Goal: Task Accomplishment & Management: Complete application form

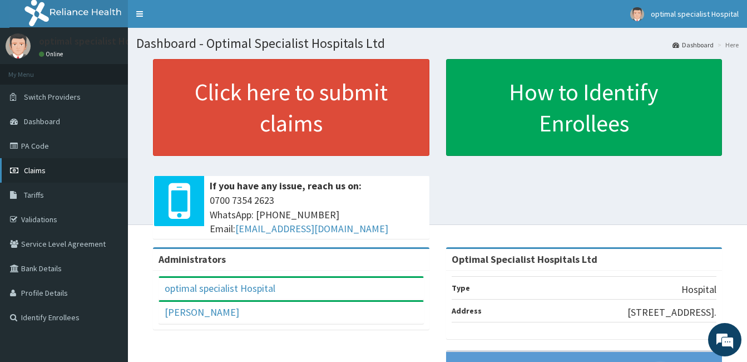
click at [45, 171] on span "Claims" at bounding box center [35, 170] width 22 height 10
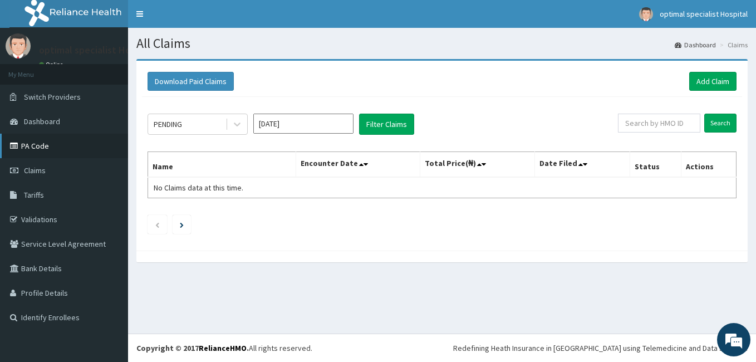
click at [36, 142] on link "PA Code" at bounding box center [64, 146] width 128 height 24
click at [708, 85] on link "Add Claim" at bounding box center [712, 81] width 47 height 19
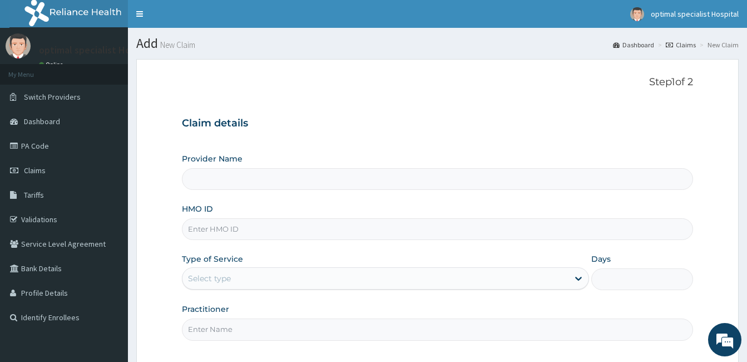
type input "Optimal Specialist Hospitals Ltd"
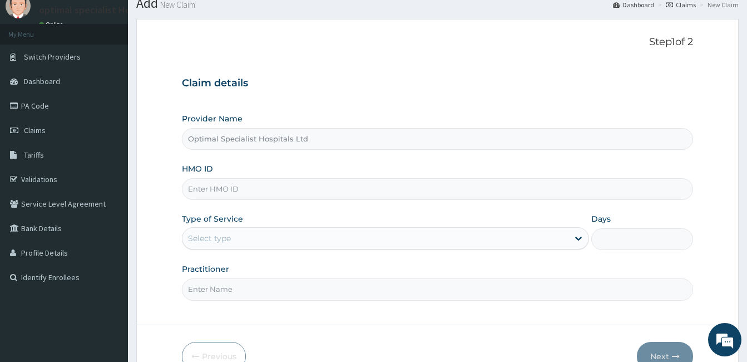
scroll to position [103, 0]
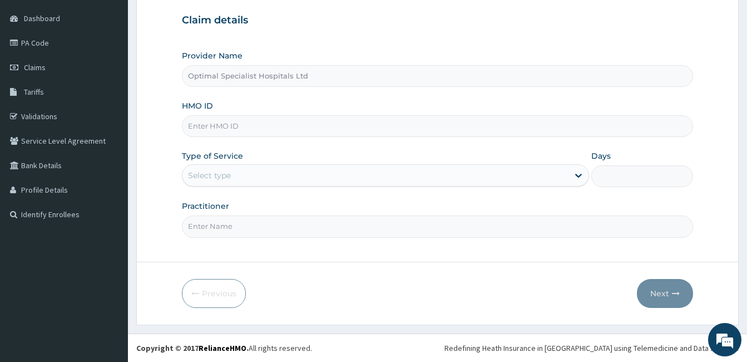
click at [224, 123] on input "HMO ID" at bounding box center [437, 126] width 511 height 22
type input "d"
type input "DTS/10011/A"
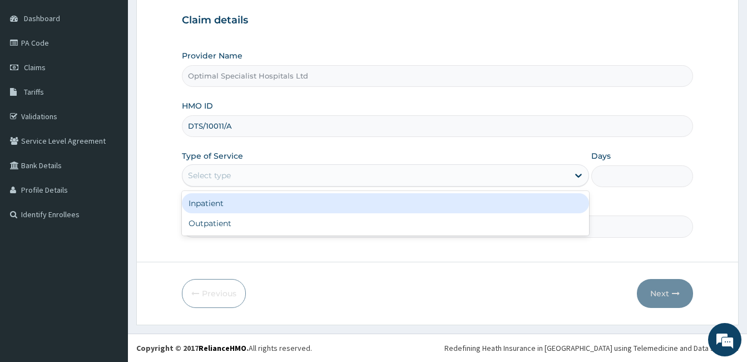
click at [232, 180] on div "Select type" at bounding box center [375, 175] width 386 height 18
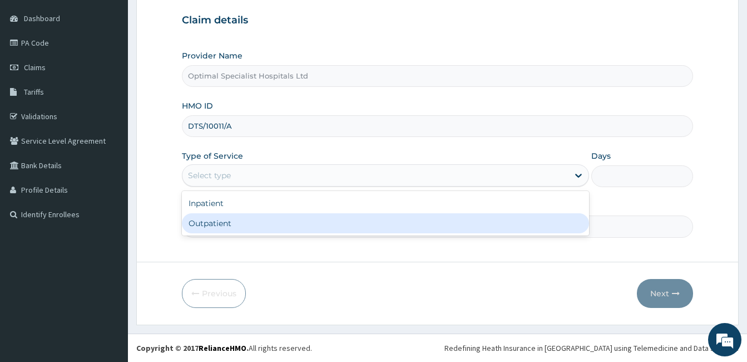
click at [217, 226] on div "Outpatient" at bounding box center [385, 223] width 407 height 20
type input "1"
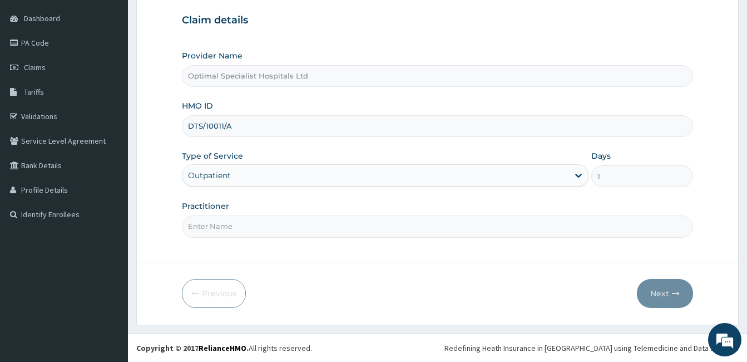
click at [217, 226] on input "Practitioner" at bounding box center [437, 226] width 511 height 22
type input "DR. UCHA"
click at [659, 292] on button "Next" at bounding box center [665, 293] width 56 height 29
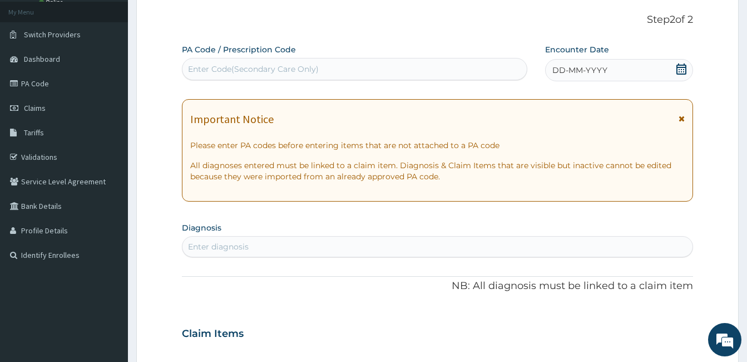
scroll to position [0, 0]
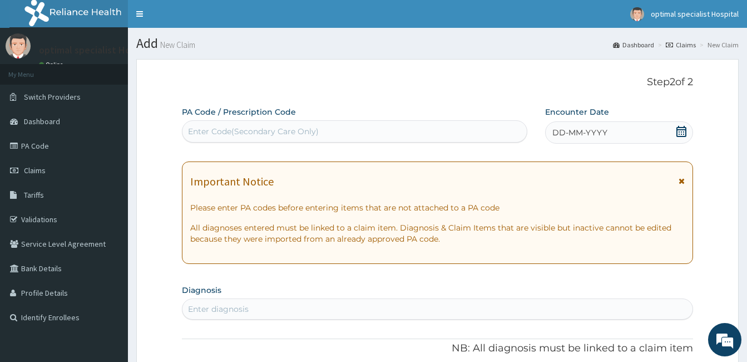
click at [298, 137] on div "Enter Code(Secondary Care Only)" at bounding box center [354, 131] width 344 height 18
paste input "PA/067CA5"
type input "PA/067CA5"
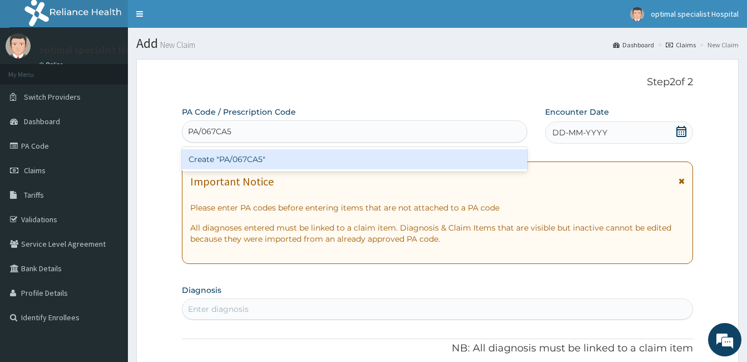
click at [250, 162] on div "Create "PA/067CA5"" at bounding box center [354, 159] width 345 height 20
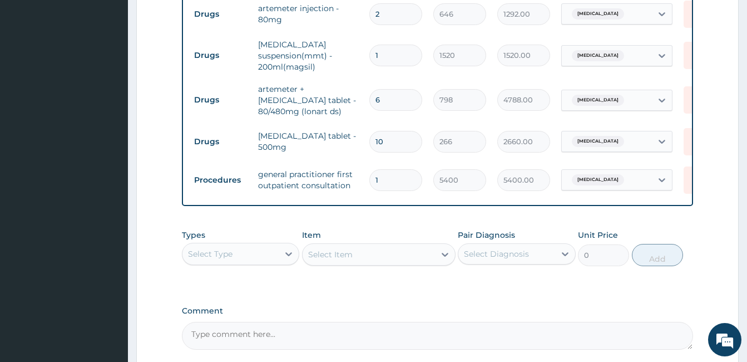
scroll to position [651, 0]
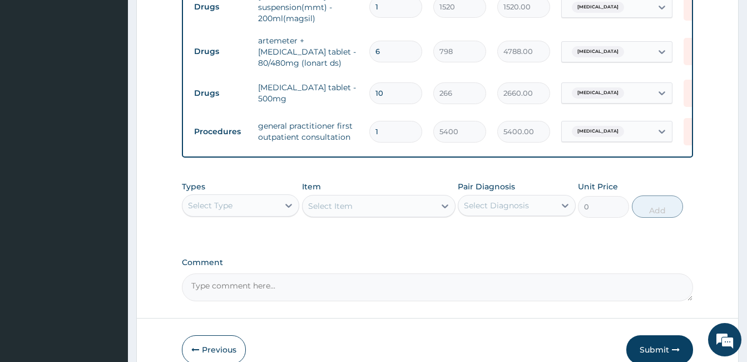
click at [256, 201] on div "Select Type" at bounding box center [230, 205] width 96 height 18
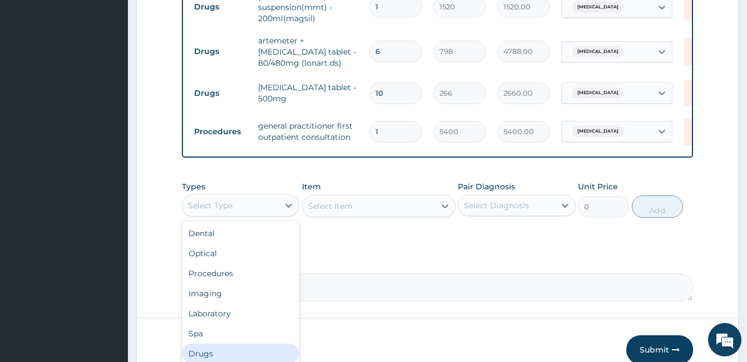
click at [211, 357] on div "Drugs" at bounding box center [240, 353] width 117 height 20
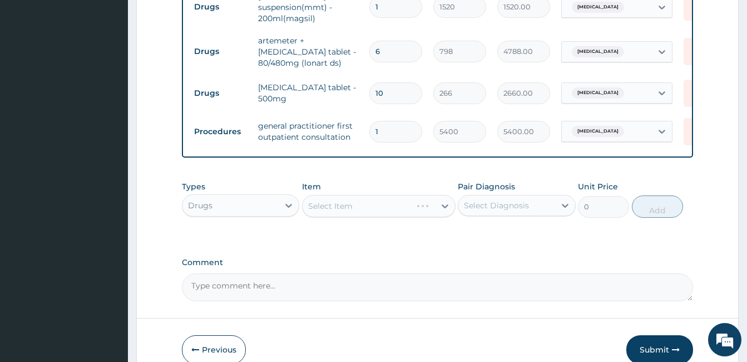
click at [441, 205] on div "Select Item" at bounding box center [379, 206] width 154 height 22
click at [445, 206] on icon at bounding box center [445, 205] width 11 height 11
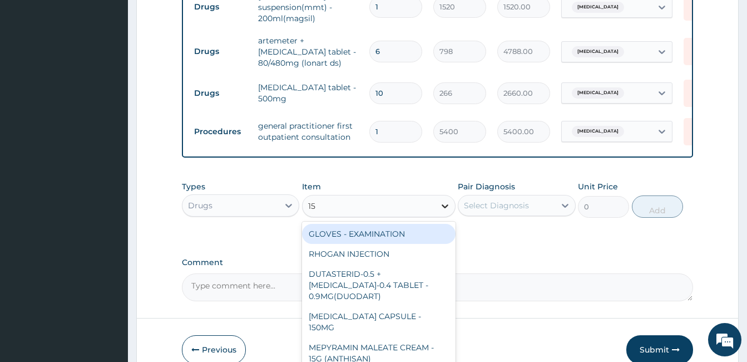
type input "150"
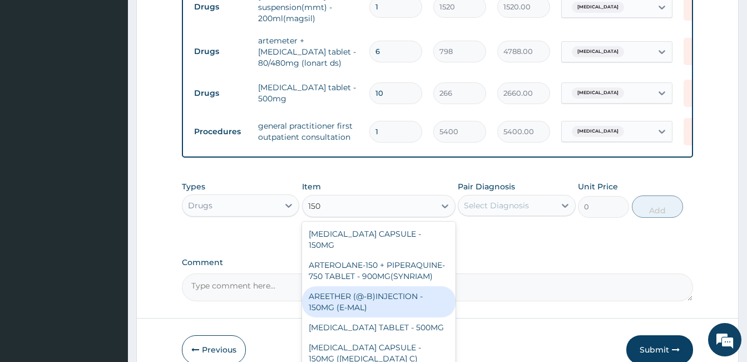
click at [362, 312] on div "AREETHER (@-B)INJECTION - 150MG (E-MAL)" at bounding box center [379, 301] width 154 height 31
type input "2280"
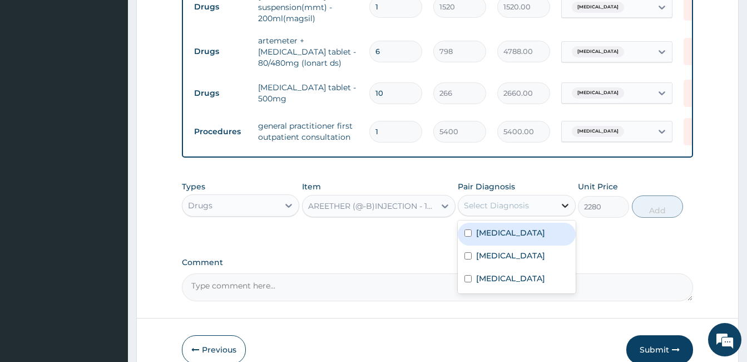
click at [565, 206] on icon at bounding box center [565, 205] width 11 height 11
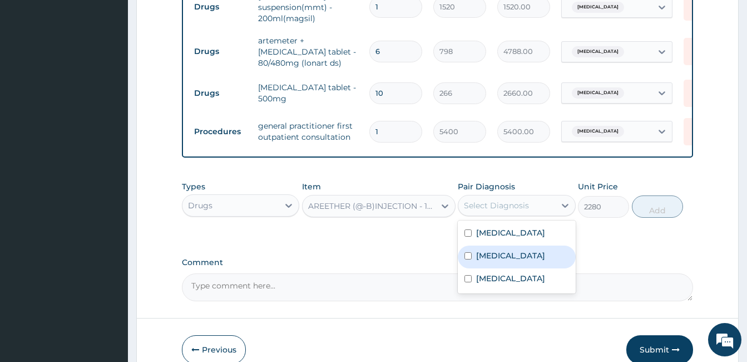
click at [526, 266] on div "Malaria" at bounding box center [516, 256] width 117 height 23
checkbox input "true"
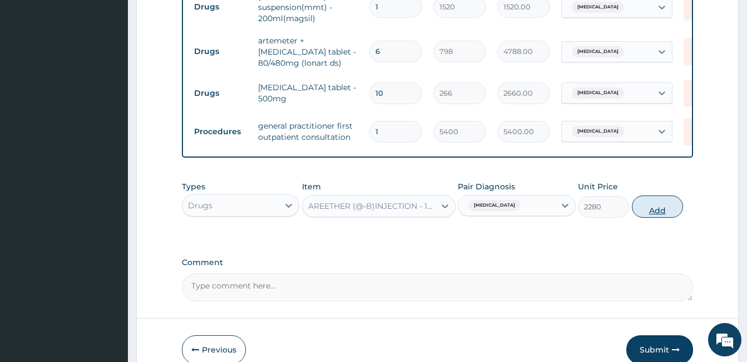
click at [654, 210] on button "Add" at bounding box center [657, 206] width 51 height 22
type input "0"
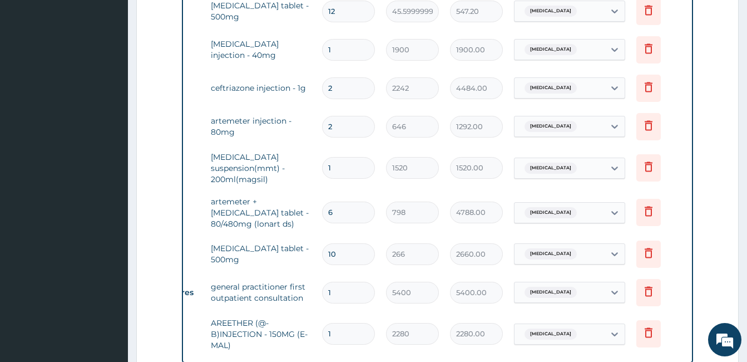
scroll to position [428, 0]
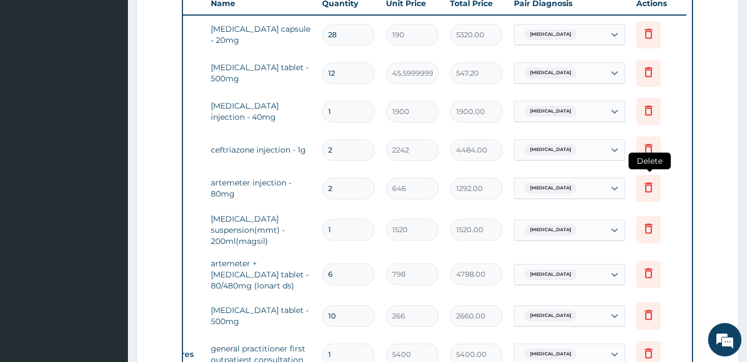
click at [646, 191] on icon at bounding box center [649, 187] width 8 height 10
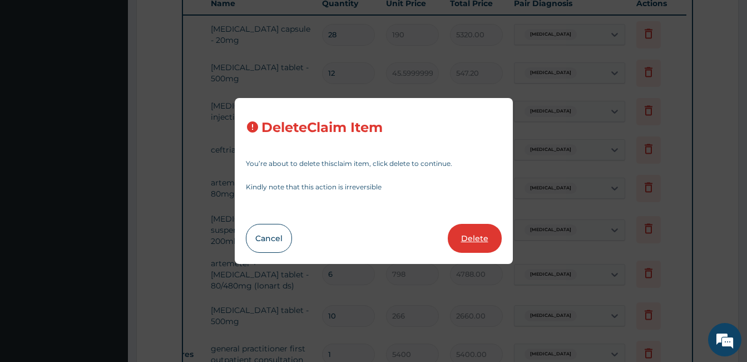
click at [476, 234] on button "Delete" at bounding box center [475, 238] width 54 height 29
type input "1"
type input "1520"
type input "1520.00"
type input "6"
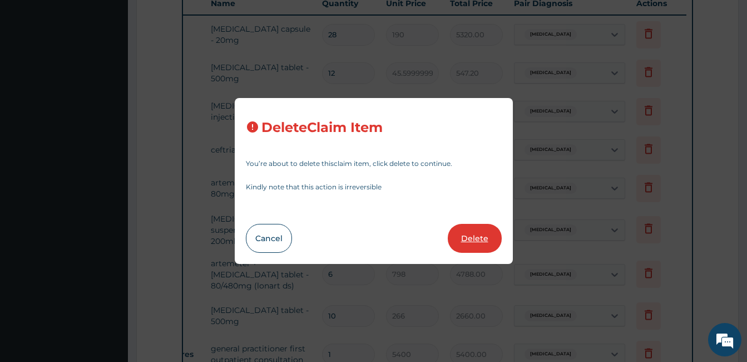
type input "798"
type input "4788.00"
type input "10"
type input "266"
type input "2660.00"
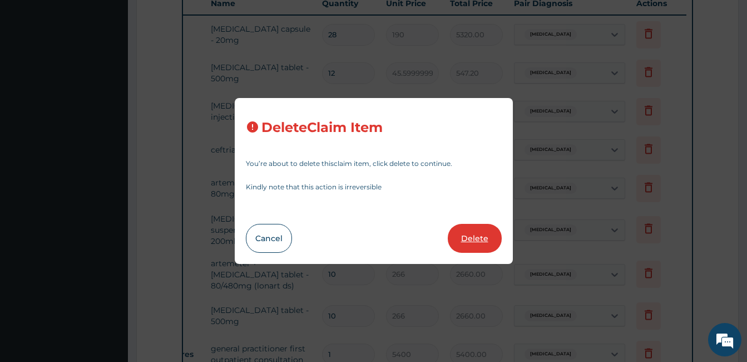
type input "1"
type input "5400"
type input "5400.00"
type input "2280"
type input "2280.00"
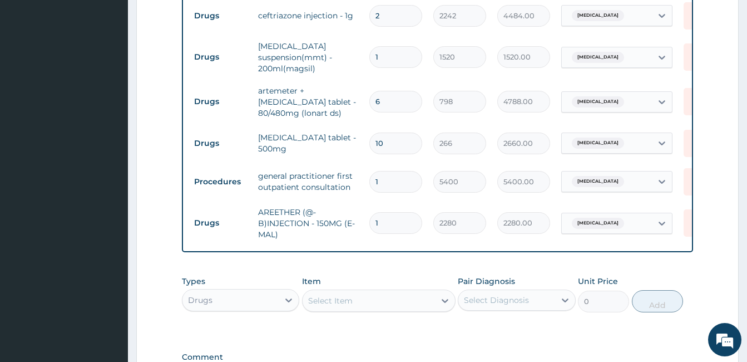
scroll to position [715, 0]
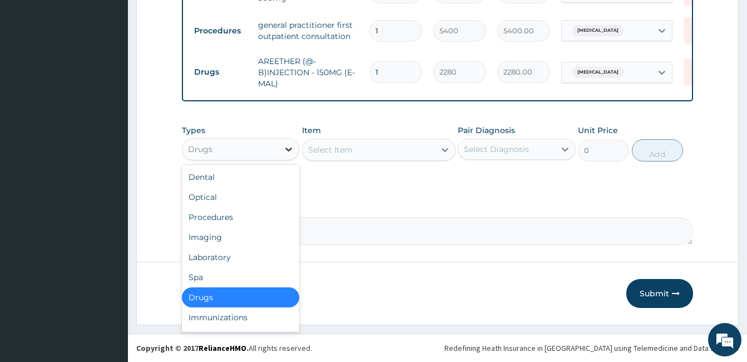
click at [287, 151] on icon at bounding box center [288, 149] width 11 height 11
click at [269, 256] on div "Laboratory" at bounding box center [240, 257] width 117 height 20
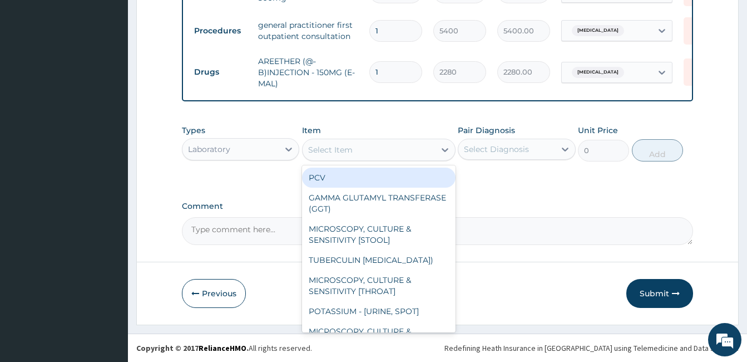
click at [442, 150] on icon at bounding box center [445, 149] width 11 height 11
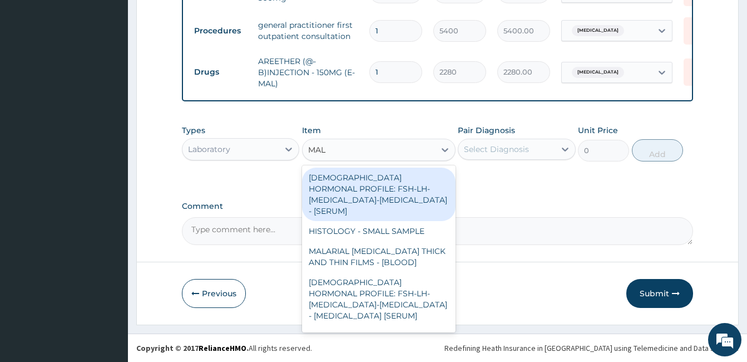
type input "MALA"
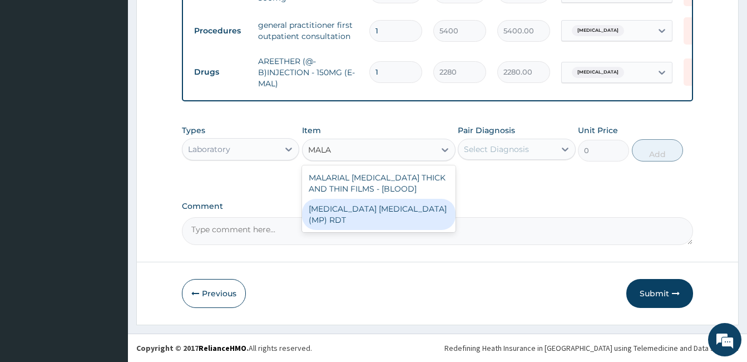
click at [401, 208] on div "MALARIA PARASITE (MP) RDT" at bounding box center [379, 214] width 154 height 31
type input "2880"
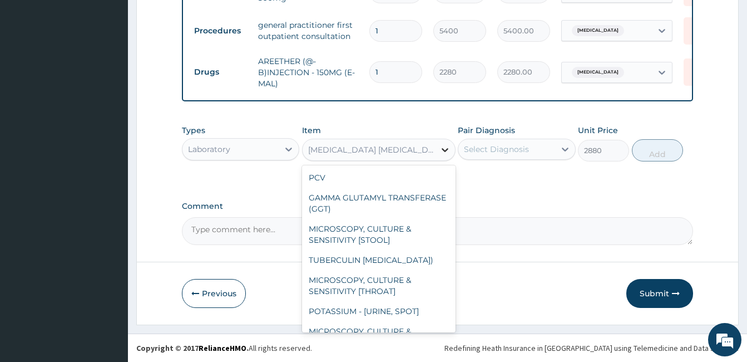
click at [445, 149] on icon at bounding box center [445, 149] width 11 height 11
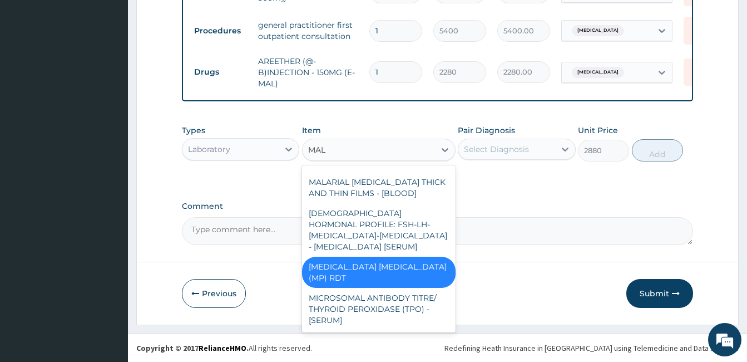
scroll to position [47, 0]
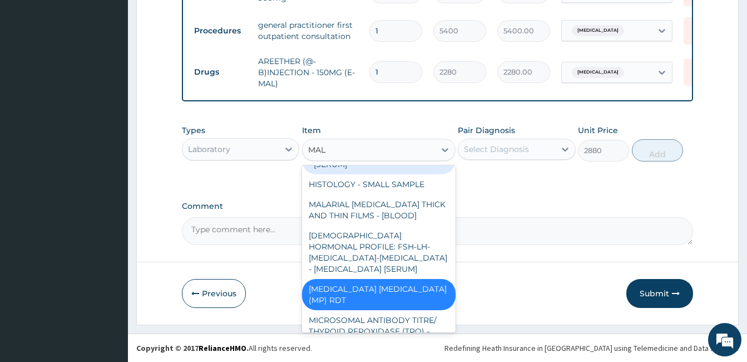
type input "MALA"
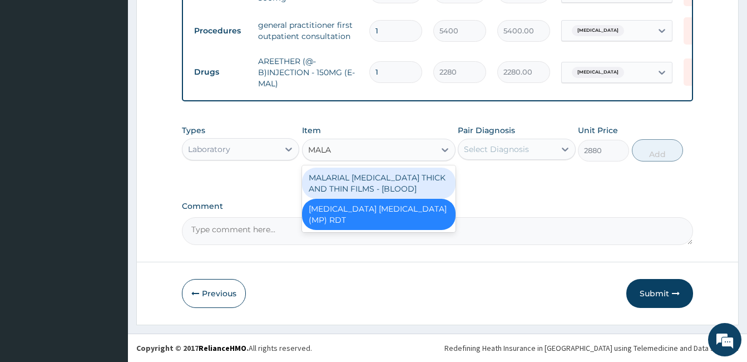
click at [422, 174] on div "MALARIAL PARASITE THICK AND THIN FILMS - [BLOOD]" at bounding box center [379, 182] width 154 height 31
type input "3150"
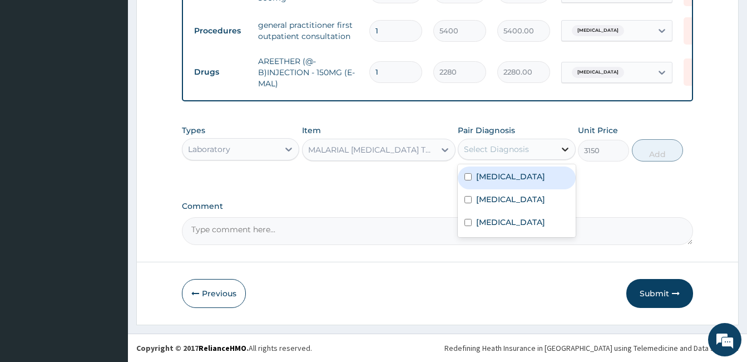
click at [562, 147] on icon at bounding box center [565, 149] width 11 height 11
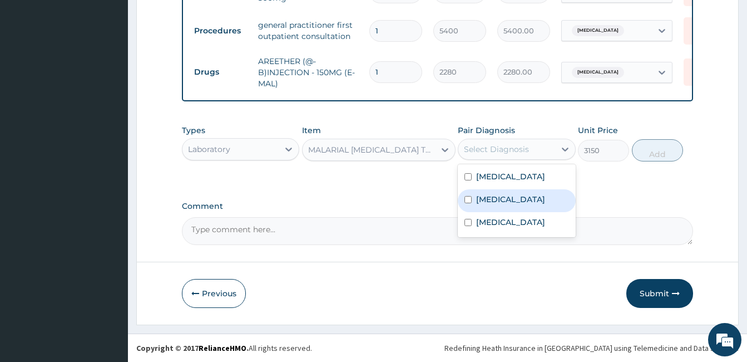
click at [543, 199] on div "Malaria" at bounding box center [516, 200] width 117 height 23
checkbox input "true"
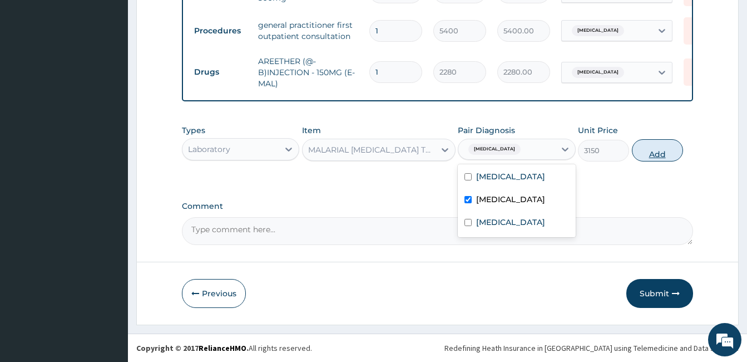
click at [653, 154] on button "Add" at bounding box center [657, 150] width 51 height 22
type input "0"
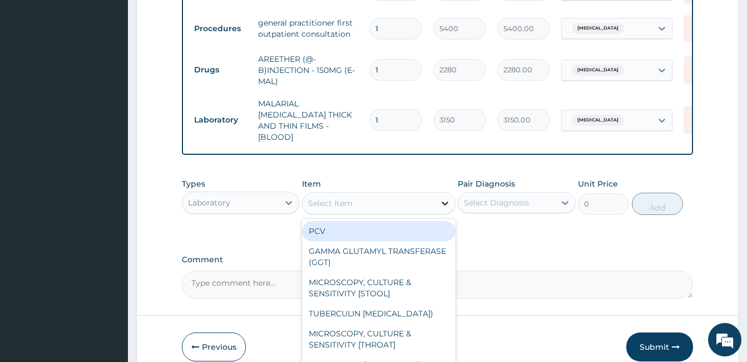
click at [447, 197] on icon at bounding box center [445, 202] width 11 height 11
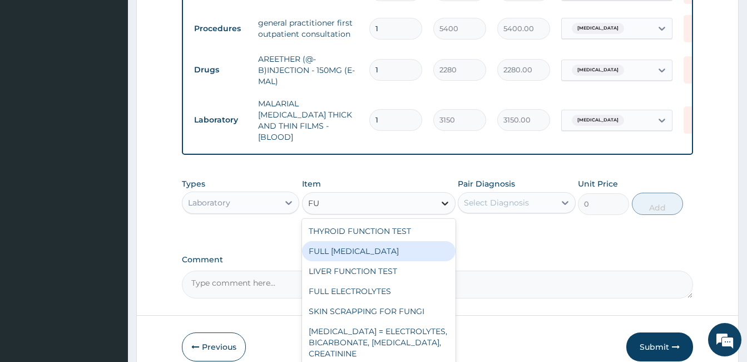
type input "F"
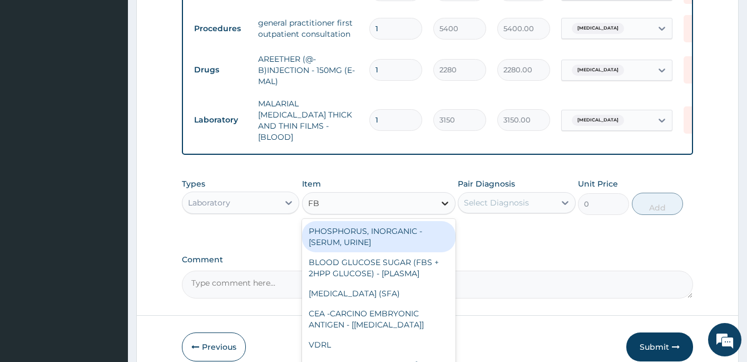
type input "FBC"
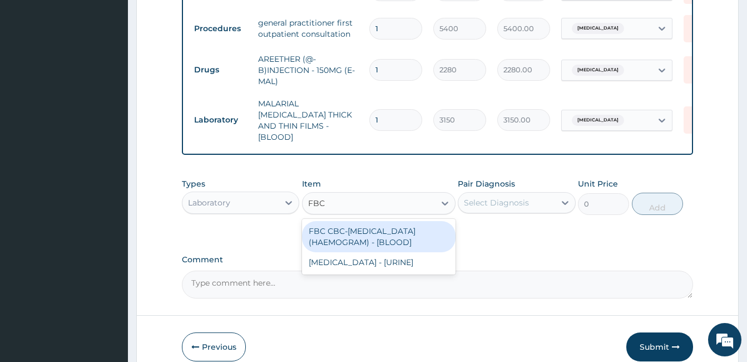
click at [349, 230] on div "FBC CBC-COMPLETE BLOOD COUNT (HAEMOGRAM) - [BLOOD]" at bounding box center [379, 236] width 154 height 31
type input "7200"
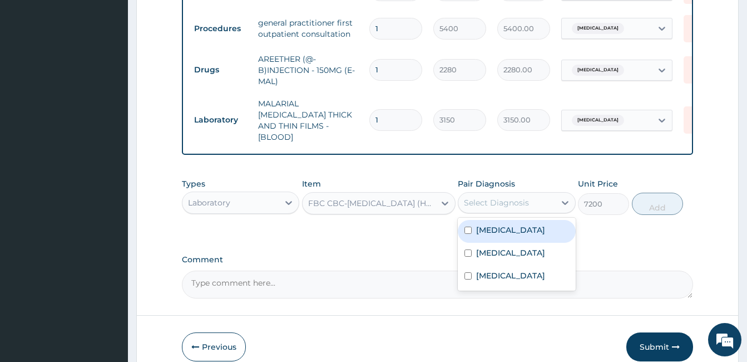
click at [513, 197] on div "Select Diagnosis" at bounding box center [496, 202] width 65 height 11
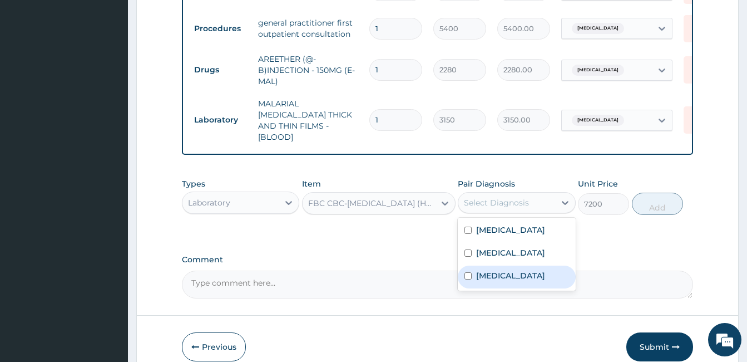
click at [513, 266] on div "Sepsis" at bounding box center [516, 276] width 117 height 23
checkbox input "true"
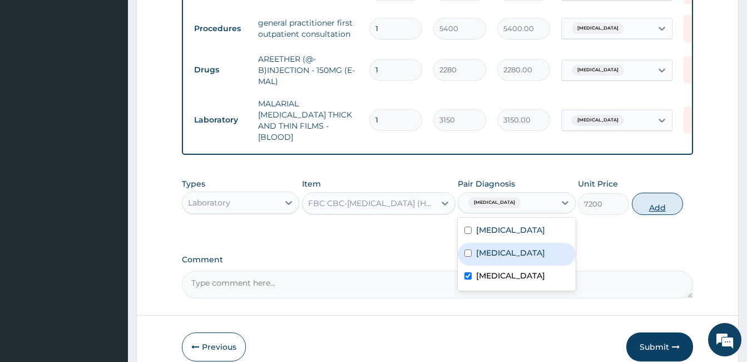
click at [652, 197] on button "Add" at bounding box center [657, 203] width 51 height 22
type input "0"
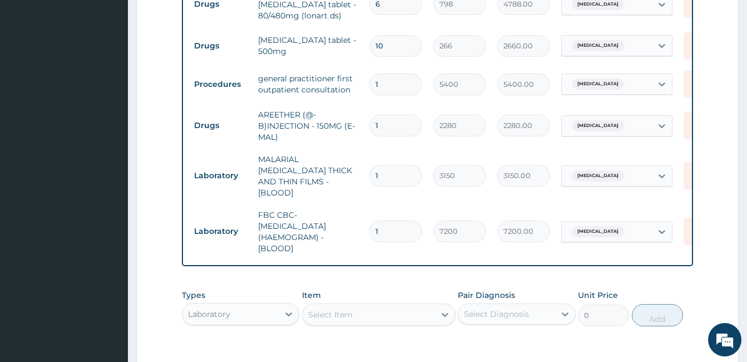
scroll to position [0, 47]
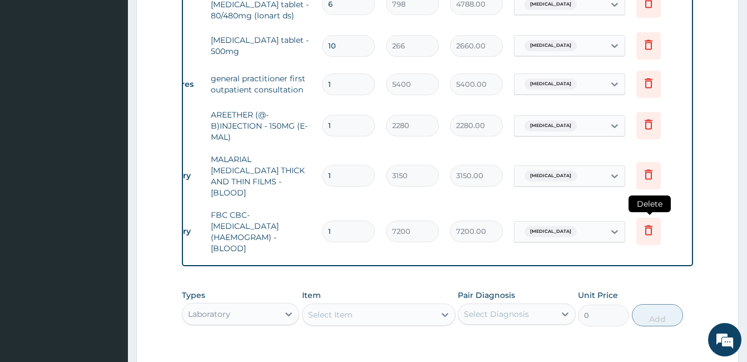
click at [650, 223] on icon at bounding box center [648, 229] width 13 height 13
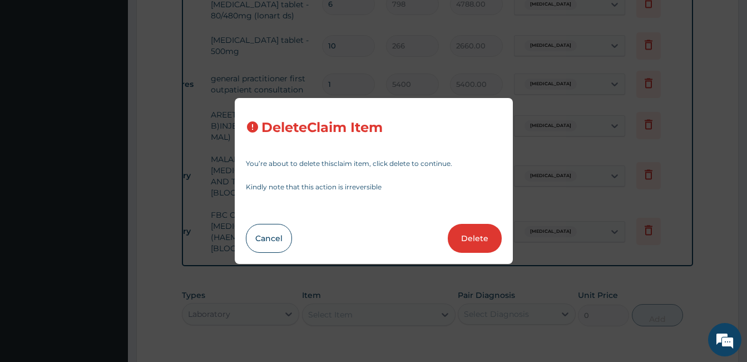
click at [472, 234] on button "Delete" at bounding box center [475, 238] width 54 height 29
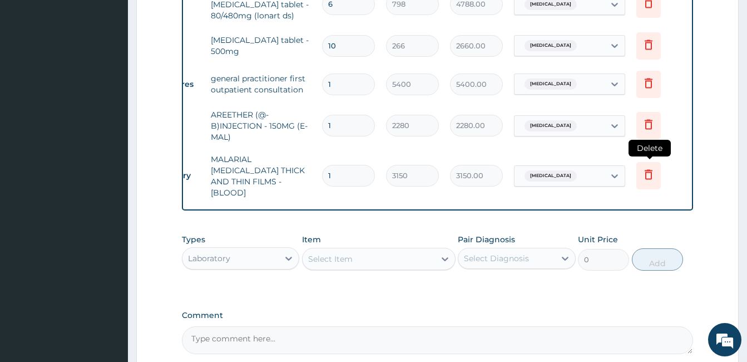
click at [649, 170] on icon at bounding box center [649, 175] width 8 height 10
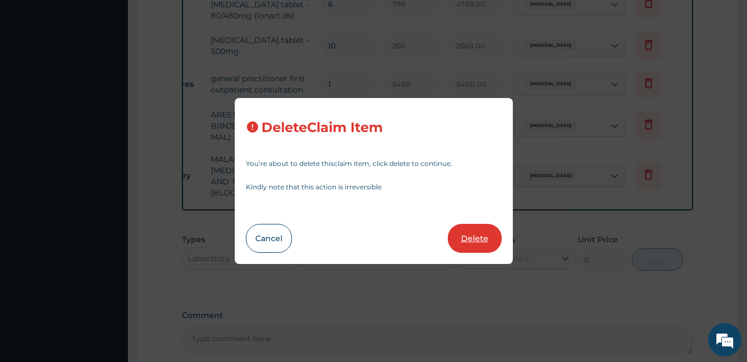
click at [475, 238] on button "Delete" at bounding box center [475, 238] width 54 height 29
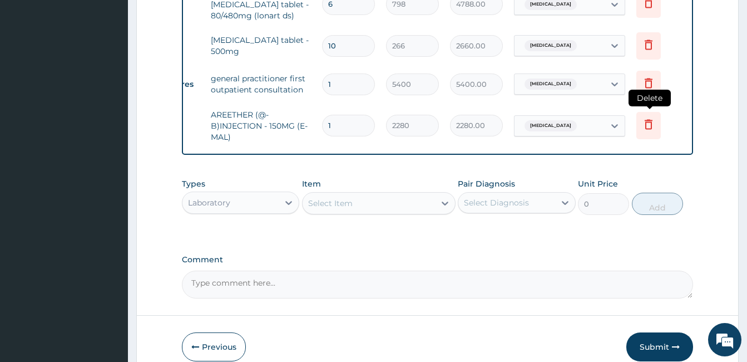
click at [649, 120] on icon at bounding box center [648, 123] width 13 height 13
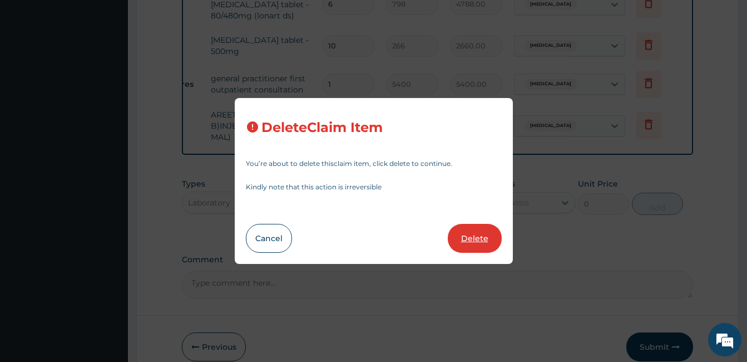
click at [471, 237] on button "Delete" at bounding box center [475, 238] width 54 height 29
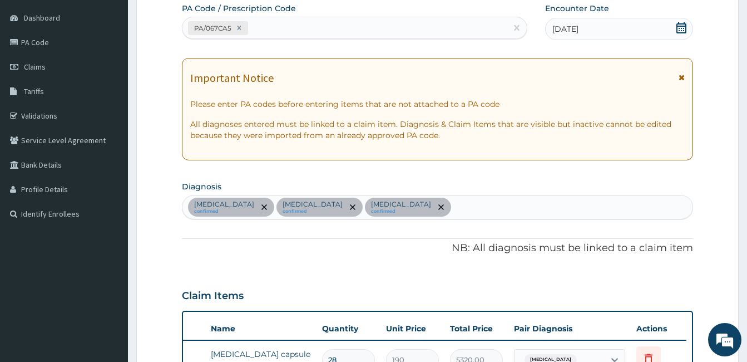
scroll to position [0, 0]
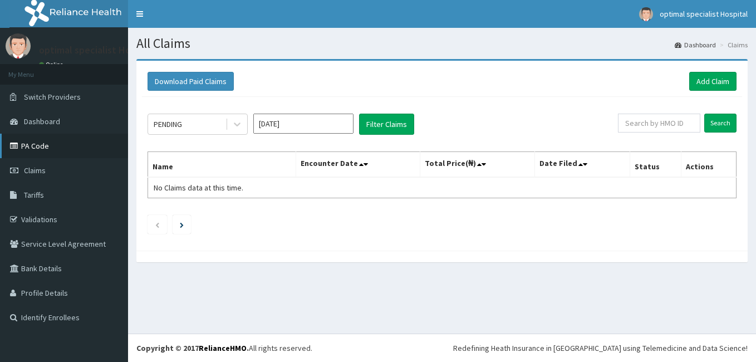
click at [23, 147] on link "PA Code" at bounding box center [64, 146] width 128 height 24
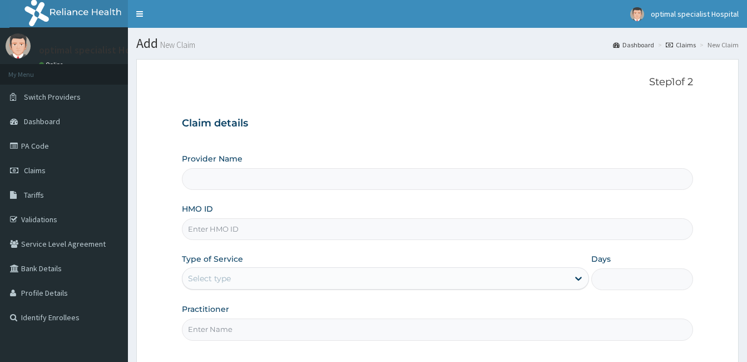
type input "Optimal Specialist Hospitals Ltd"
click at [233, 228] on input "HMO ID" at bounding box center [437, 229] width 511 height 22
type input "DTS/10011/A"
click at [388, 286] on div "Select type" at bounding box center [375, 278] width 386 height 18
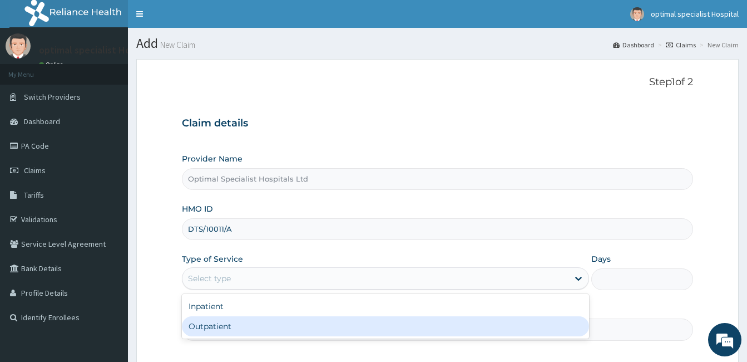
click at [293, 323] on div "Outpatient" at bounding box center [385, 326] width 407 height 20
type input "1"
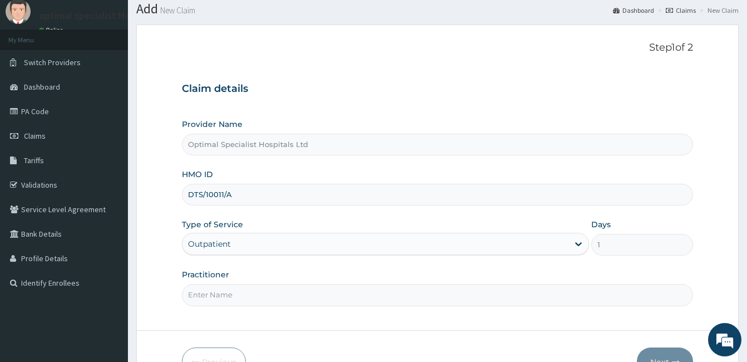
scroll to position [103, 0]
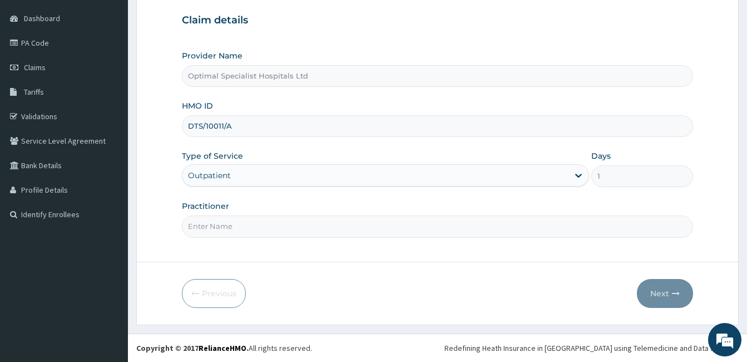
click at [265, 229] on input "Practitioner" at bounding box center [437, 226] width 511 height 22
type input "DR. UCHA"
click at [668, 293] on button "Next" at bounding box center [665, 293] width 56 height 29
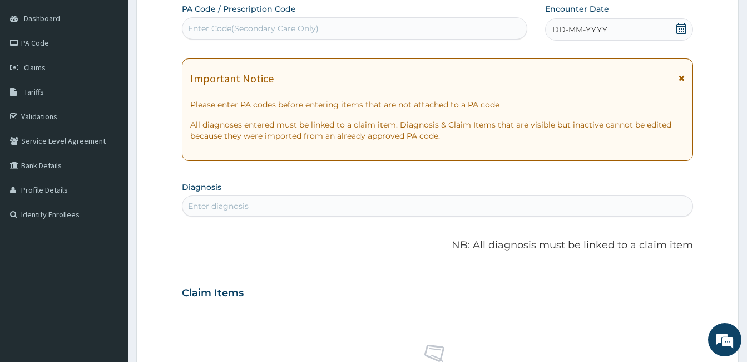
click at [318, 27] on div "Enter Code(Secondary Care Only)" at bounding box center [354, 28] width 344 height 18
type input "PA/O67CAS"
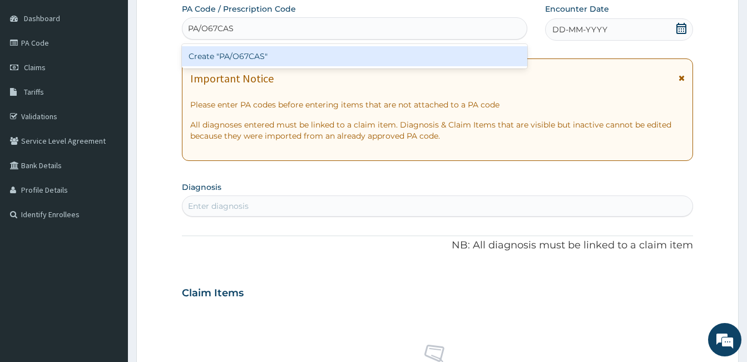
click at [230, 51] on div "Create "PA/O67CAS"" at bounding box center [354, 56] width 345 height 20
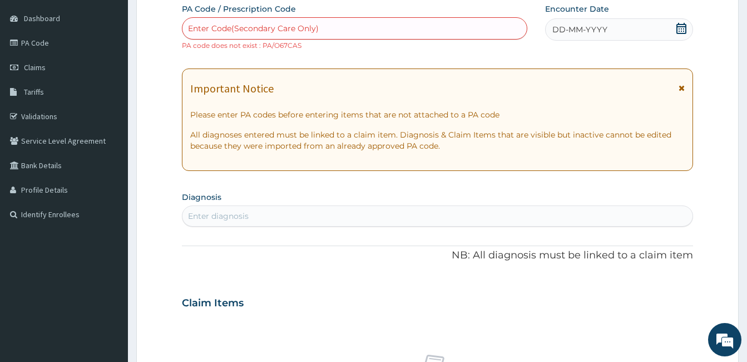
click at [284, 27] on div "Enter Code(Secondary Care Only)" at bounding box center [253, 28] width 131 height 11
paste input "PA/067CA5"
type input "PA/067CA5"
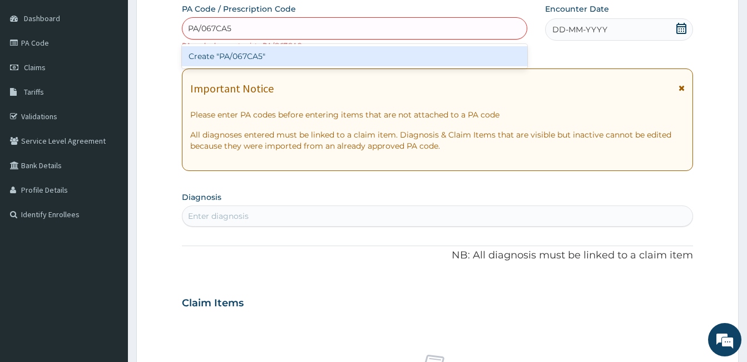
click at [273, 55] on div "Create "PA/067CA5"" at bounding box center [354, 56] width 345 height 20
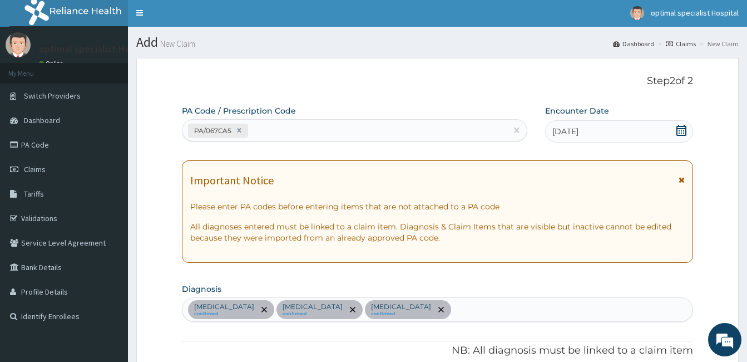
scroll to position [0, 0]
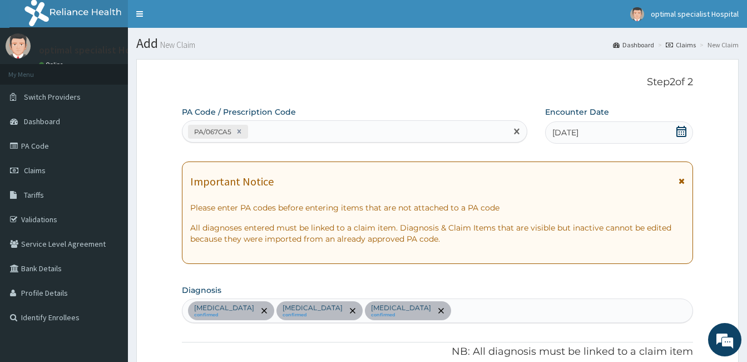
click at [297, 129] on div "PA/067CA5" at bounding box center [344, 131] width 324 height 18
paste input "PA/B79582"
type input "PA/B79582"
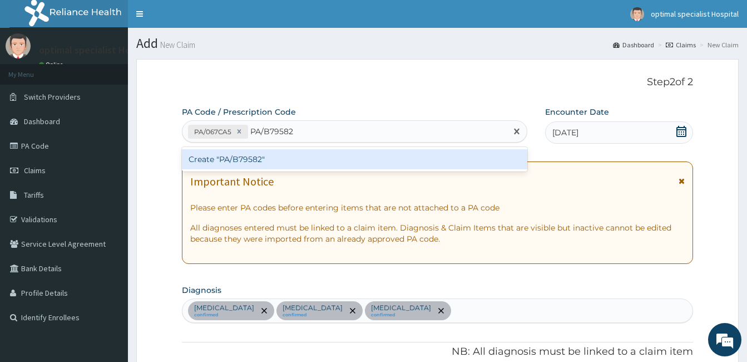
click at [296, 156] on div "Create "PA/B79582"" at bounding box center [354, 159] width 345 height 20
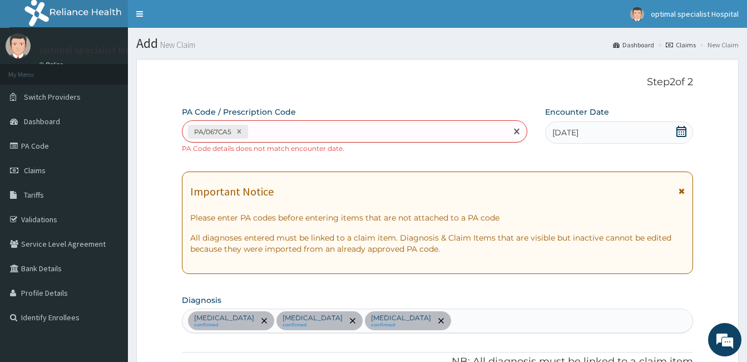
click at [264, 126] on div "PA/067CA5" at bounding box center [344, 131] width 324 height 18
type input "PA/B79582"
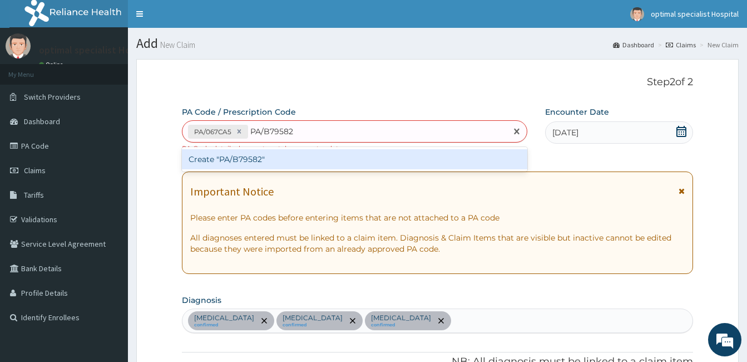
click at [257, 162] on div "Create "PA/B79582"" at bounding box center [354, 159] width 345 height 20
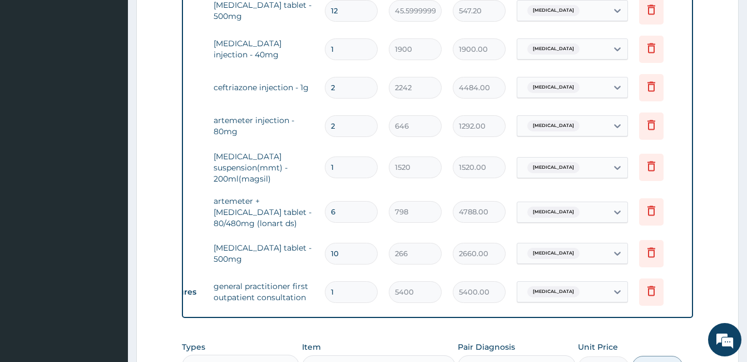
scroll to position [0, 47]
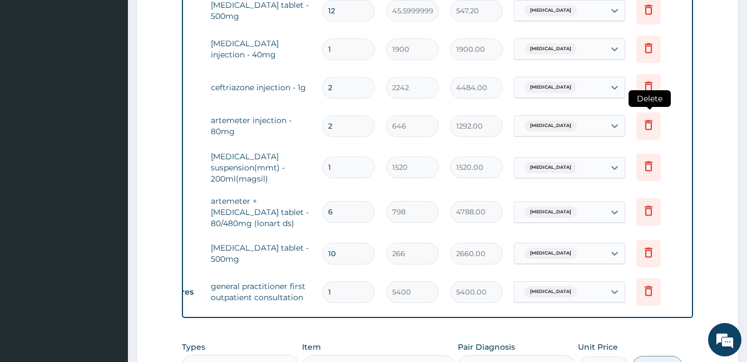
click at [646, 126] on icon at bounding box center [648, 124] width 13 height 13
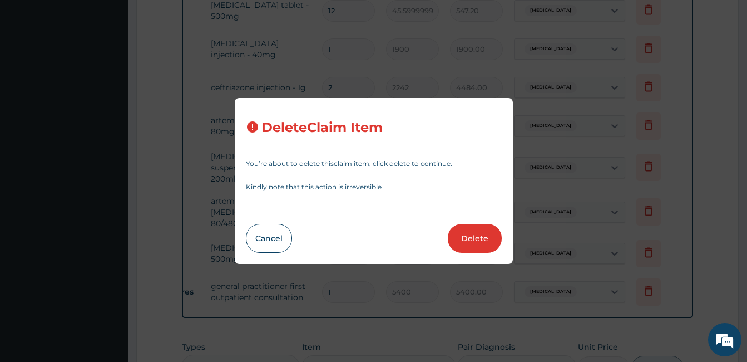
click at [467, 236] on button "Delete" at bounding box center [475, 238] width 54 height 29
type input "1"
type input "1520"
type input "1520.00"
type input "6"
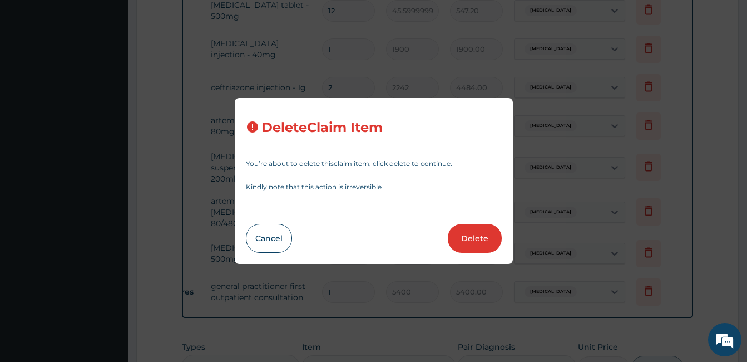
type input "798"
type input "4788.00"
type input "10"
type input "266"
type input "2660.00"
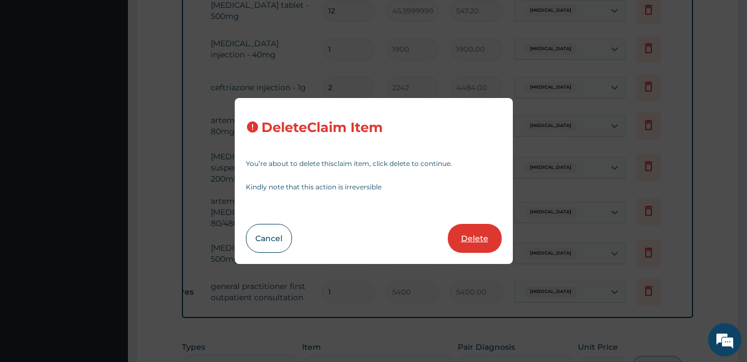
type input "1"
type input "5400"
type input "5400.00"
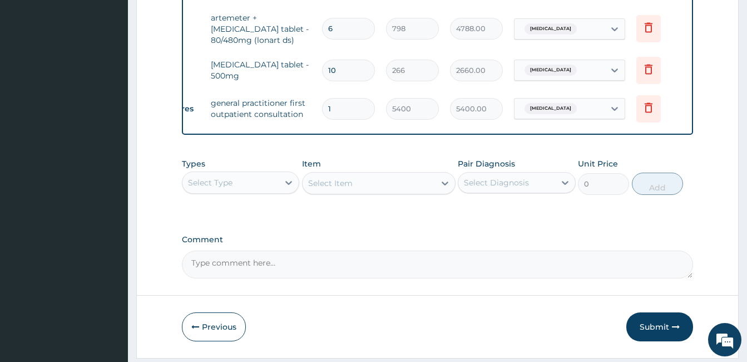
scroll to position [681, 0]
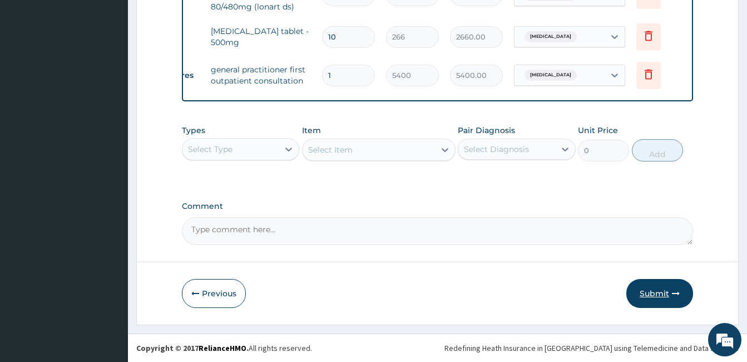
click at [648, 290] on button "Submit" at bounding box center [659, 293] width 67 height 29
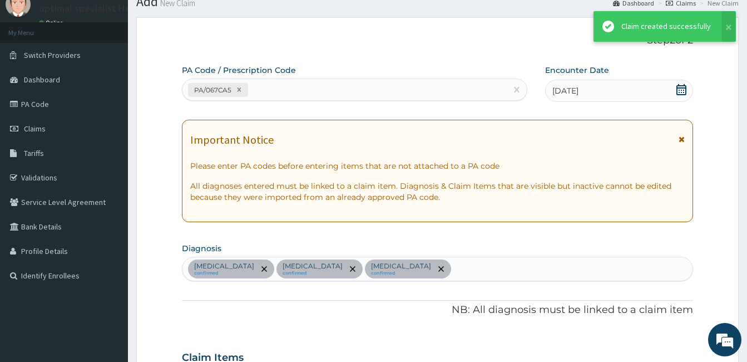
scroll to position [671, 0]
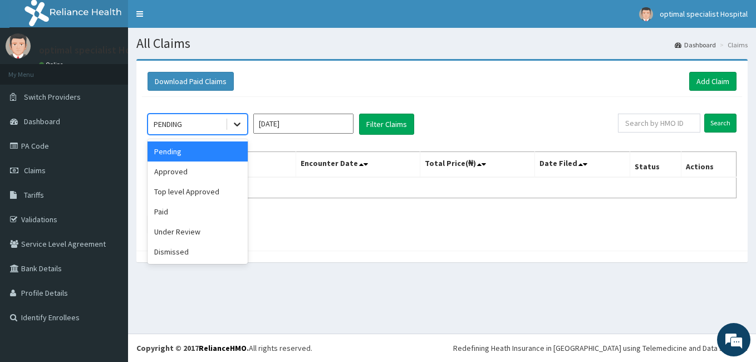
click at [234, 121] on icon at bounding box center [236, 123] width 11 height 11
click at [220, 177] on div "Approved" at bounding box center [197, 171] width 100 height 20
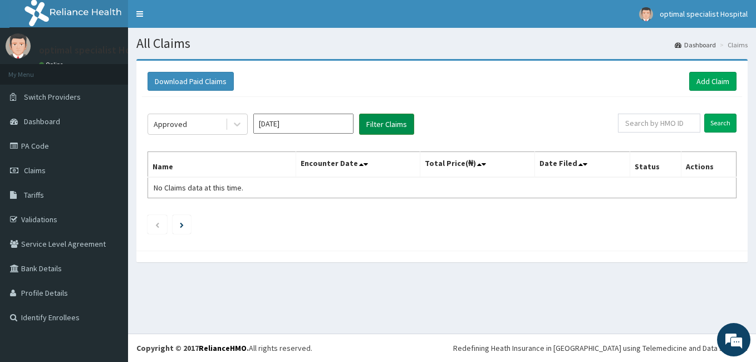
click at [389, 129] on button "Filter Claims" at bounding box center [386, 123] width 55 height 21
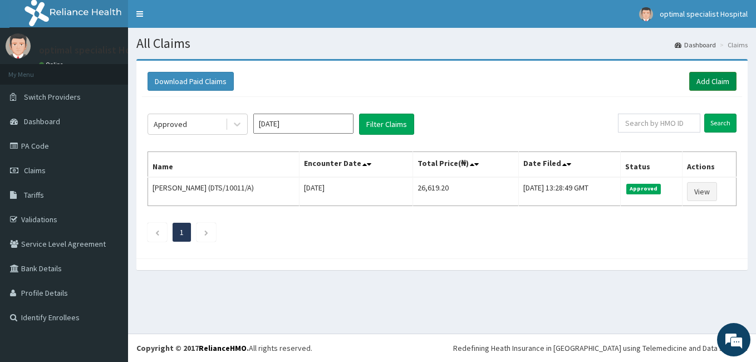
click at [709, 73] on link "Add Claim" at bounding box center [712, 81] width 47 height 19
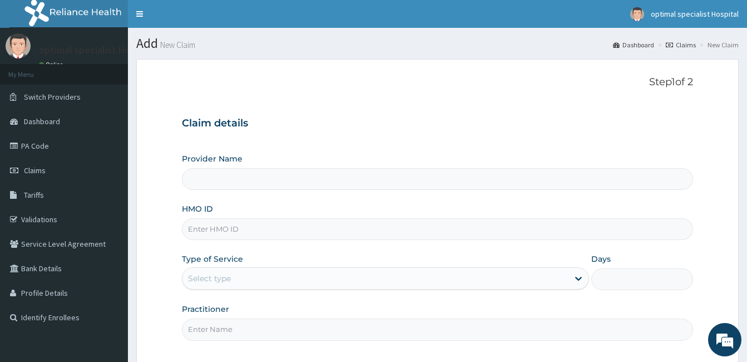
click at [230, 177] on input "Provider Name" at bounding box center [437, 179] width 511 height 22
type input "Optimal Specialist Hospitals Ltd"
click at [235, 229] on input "HMO ID" at bounding box center [437, 229] width 511 height 22
type input "DTS/10011/A"
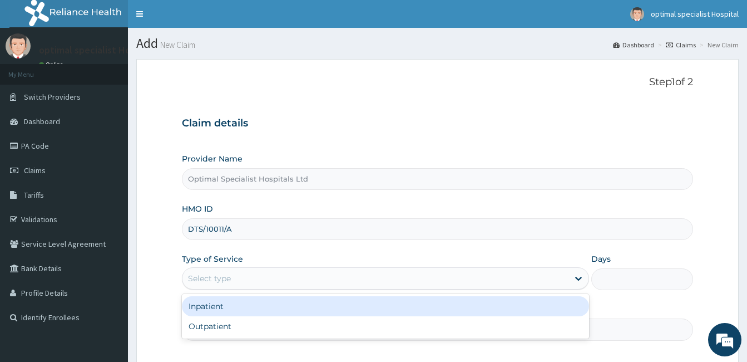
click at [231, 277] on div "Select type" at bounding box center [209, 278] width 43 height 11
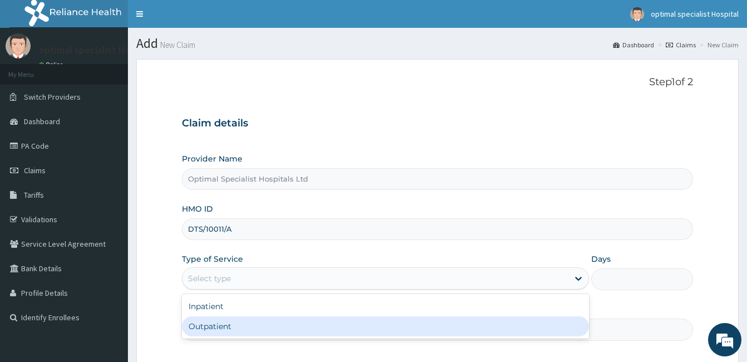
drag, startPoint x: 226, startPoint y: 328, endPoint x: 224, endPoint y: 318, distance: 10.7
click at [224, 328] on div "Outpatient" at bounding box center [385, 326] width 407 height 20
type input "1"
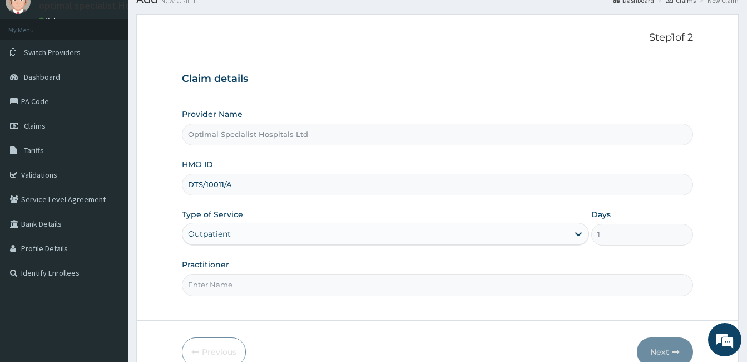
scroll to position [103, 0]
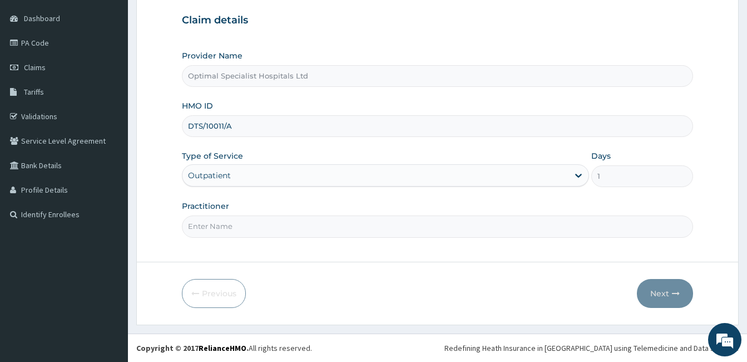
click at [256, 229] on input "Practitioner" at bounding box center [437, 226] width 511 height 22
type input "DR. UCHA"
click at [655, 290] on button "Next" at bounding box center [665, 293] width 56 height 29
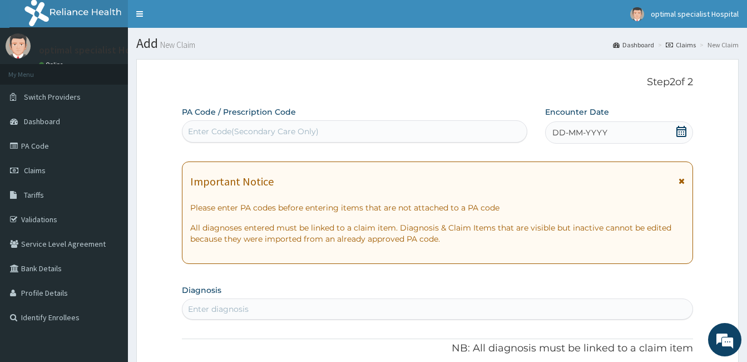
click at [206, 127] on div "Enter Code(Secondary Care Only)" at bounding box center [253, 131] width 131 height 11
type input "PA/B79582"
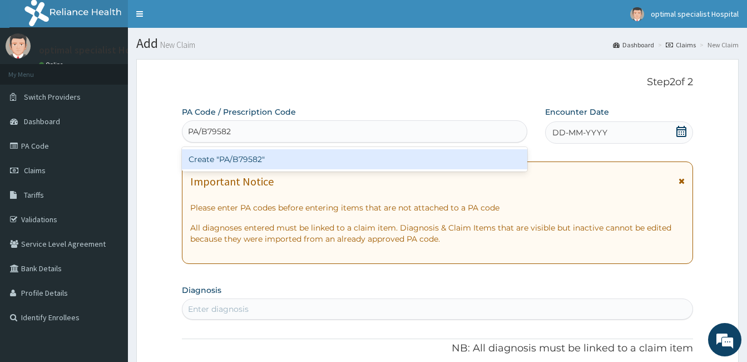
click at [217, 154] on div "Create "PA/B79582"" at bounding box center [354, 159] width 345 height 20
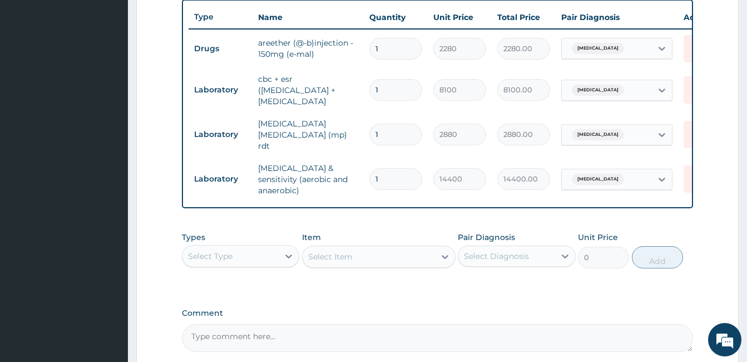
scroll to position [0, 47]
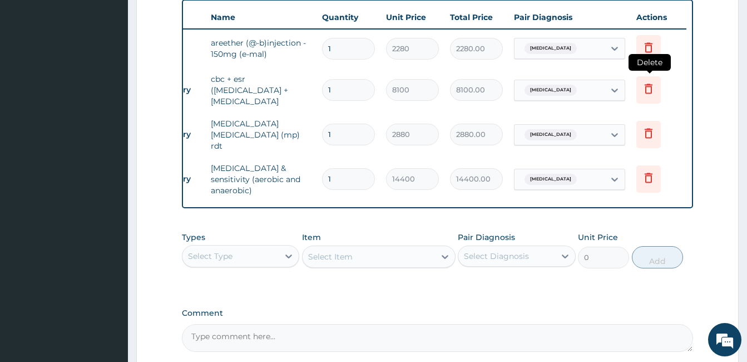
click at [646, 92] on icon at bounding box center [649, 89] width 8 height 10
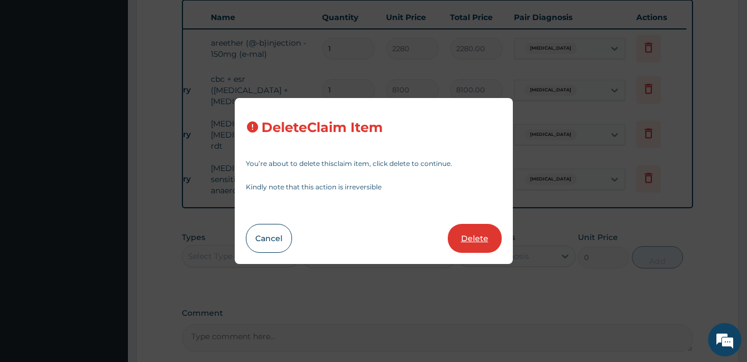
click at [461, 243] on button "Delete" at bounding box center [475, 238] width 54 height 29
type input "2880"
type input "2880.00"
type input "14400"
type input "14400.00"
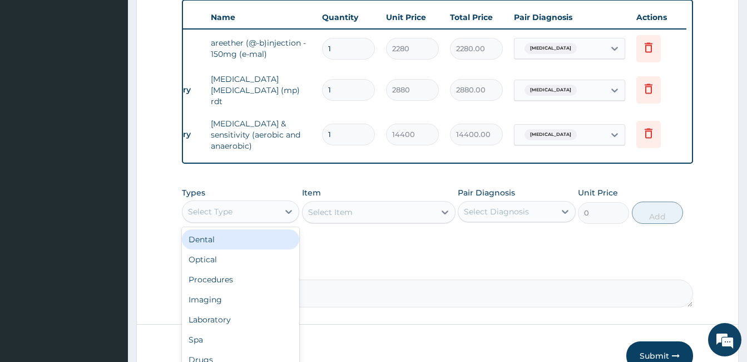
click at [241, 206] on div "Select Type" at bounding box center [230, 212] width 96 height 18
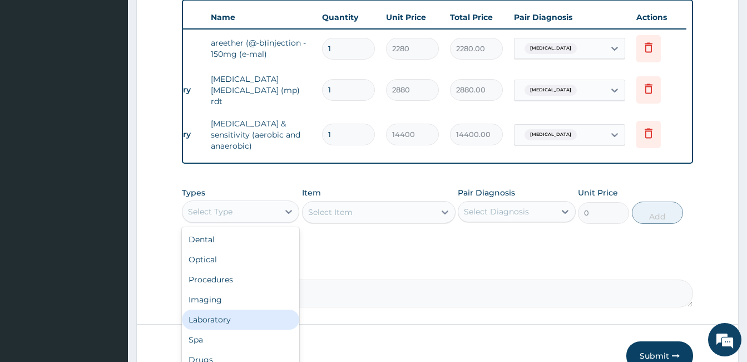
click at [229, 313] on div "Laboratory" at bounding box center [240, 319] width 117 height 20
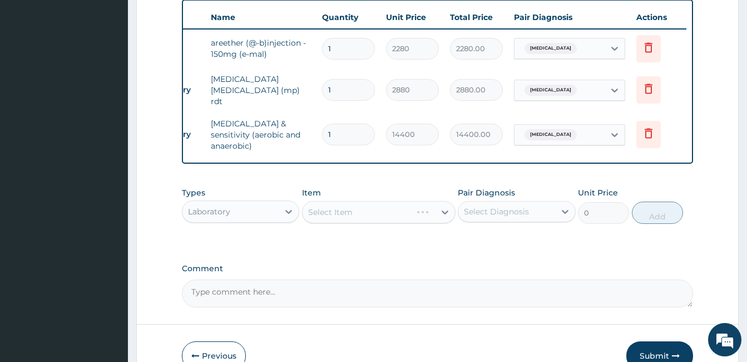
click at [345, 204] on div "Select Item" at bounding box center [379, 212] width 154 height 22
click at [440, 205] on div "Select Item" at bounding box center [379, 212] width 154 height 22
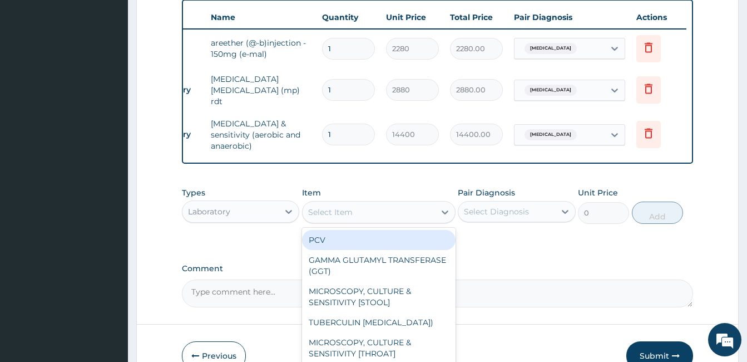
click at [440, 206] on icon at bounding box center [445, 211] width 11 height 11
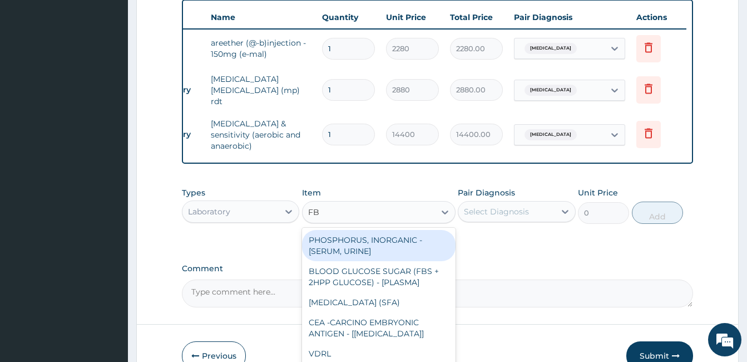
type input "FBC"
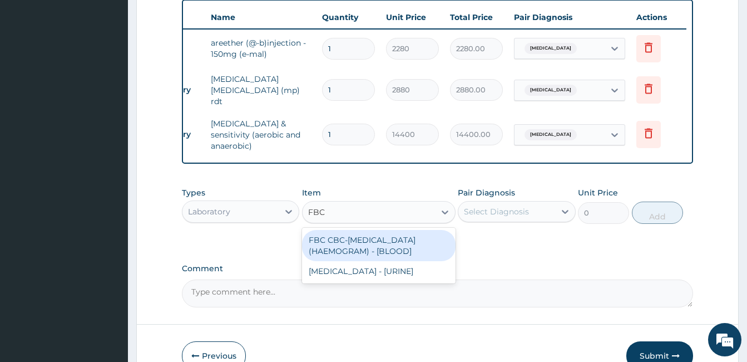
click at [379, 243] on div "FBC CBC-COMPLETE BLOOD COUNT (HAEMOGRAM) - [BLOOD]" at bounding box center [379, 245] width 154 height 31
type input "7200"
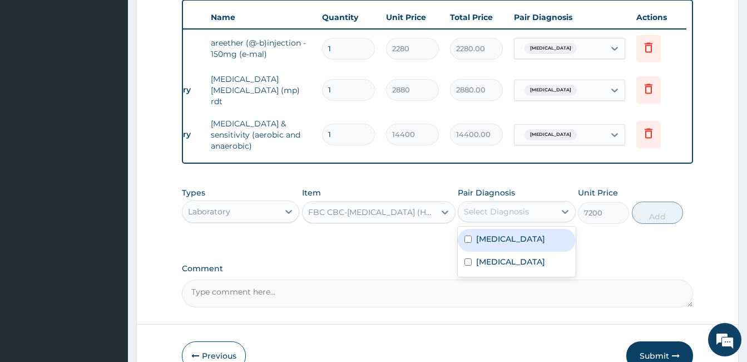
click at [479, 210] on div "Select Diagnosis" at bounding box center [496, 211] width 65 height 11
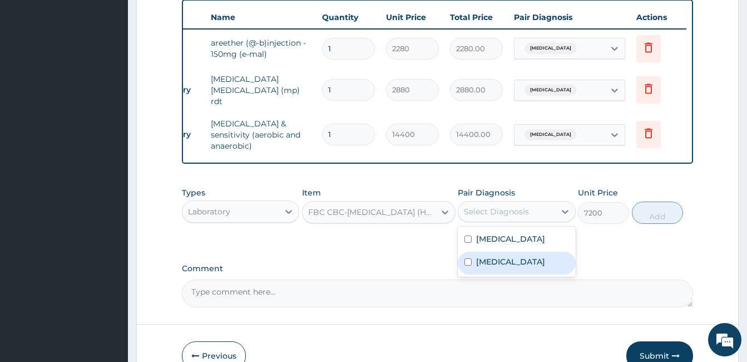
click at [474, 256] on div "Sepsis" at bounding box center [516, 262] width 117 height 23
checkbox input "true"
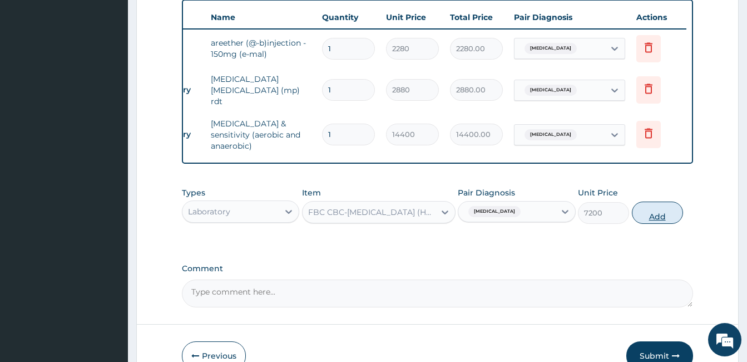
click at [658, 211] on button "Add" at bounding box center [657, 212] width 51 height 22
type input "0"
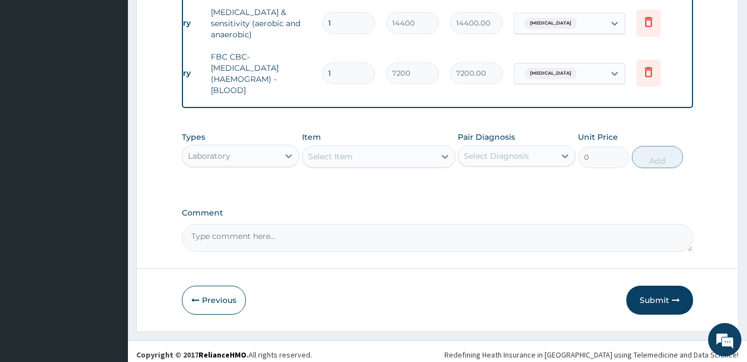
scroll to position [529, 0]
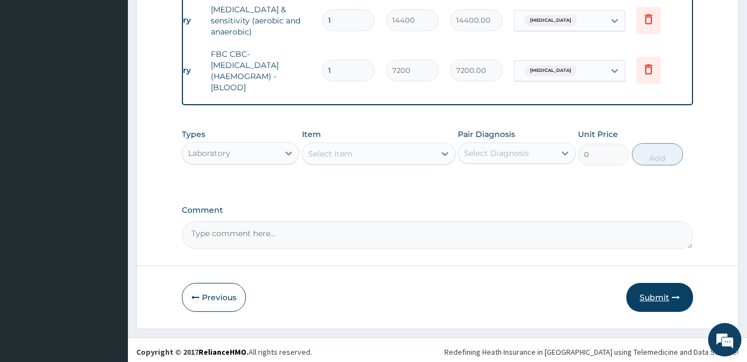
click at [647, 291] on button "Submit" at bounding box center [659, 297] width 67 height 29
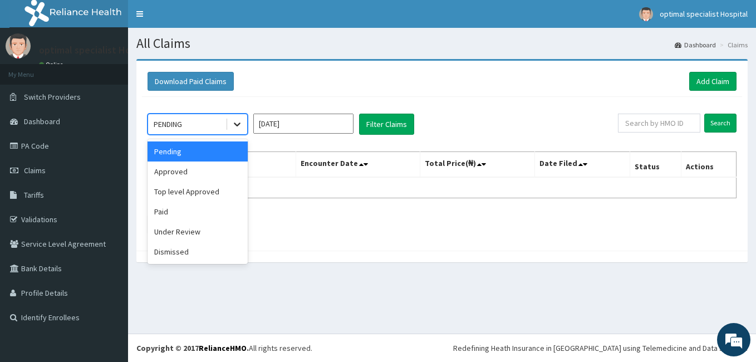
click at [238, 126] on icon at bounding box center [236, 123] width 11 height 11
click at [198, 170] on div "Approved" at bounding box center [197, 171] width 100 height 20
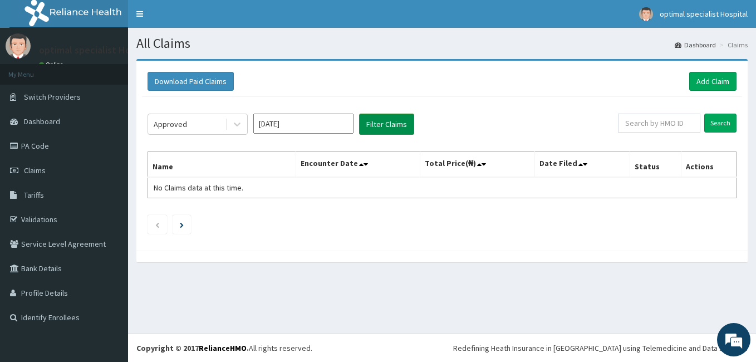
click at [369, 125] on button "Filter Claims" at bounding box center [386, 123] width 55 height 21
